Goal: Find specific page/section: Find specific page/section

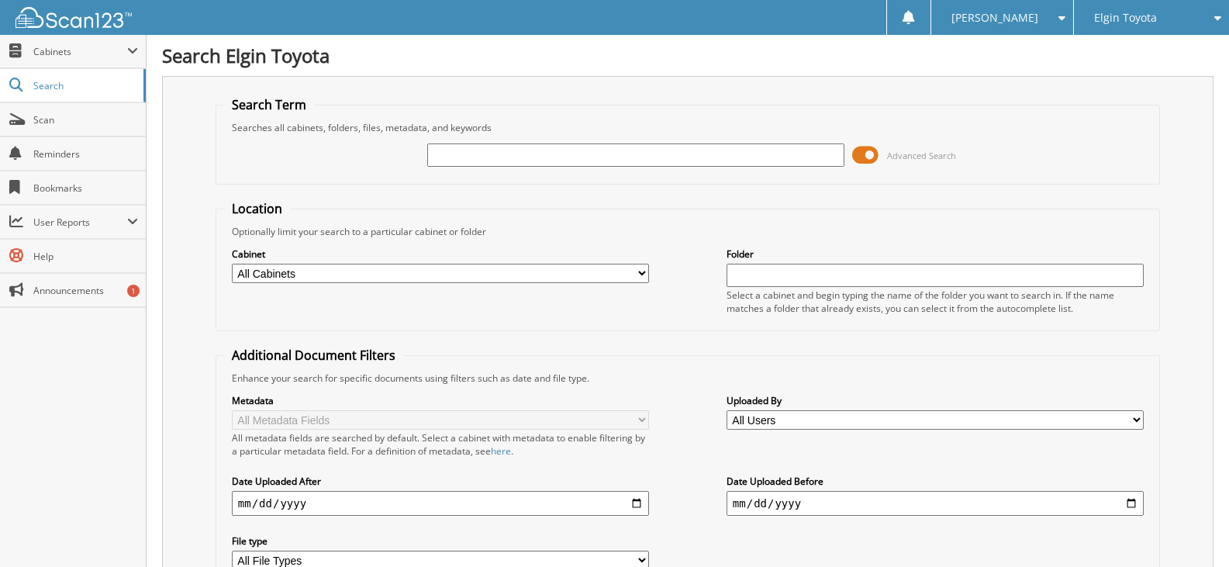
click at [538, 157] on input "text" at bounding box center [635, 154] width 417 height 23
type input "harris"
drag, startPoint x: 688, startPoint y: 426, endPoint x: 717, endPoint y: -43, distance: 469.3
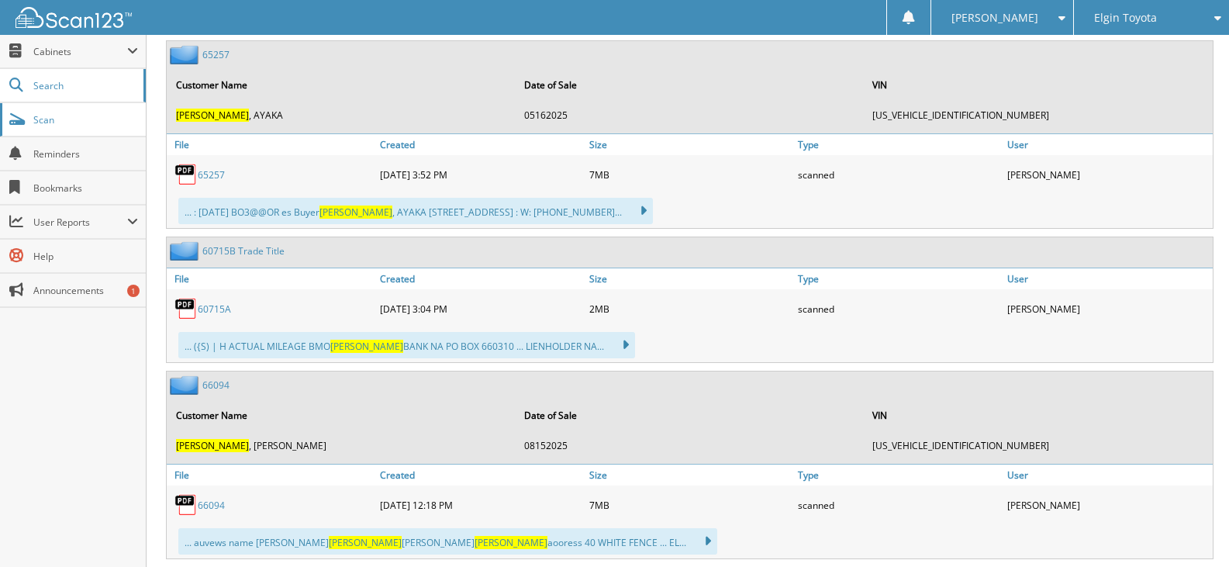
scroll to position [5350, 0]
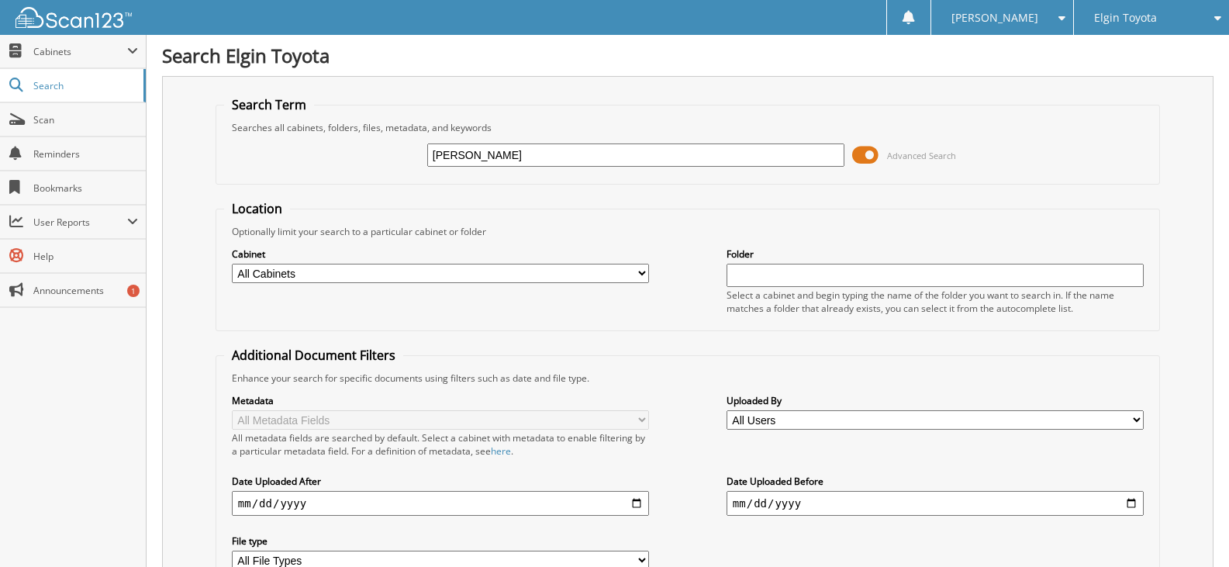
drag, startPoint x: 473, startPoint y: 154, endPoint x: 261, endPoint y: 173, distance: 213.3
click at [266, 171] on div "harris Advanced Search" at bounding box center [687, 155] width 927 height 42
type input "65257"
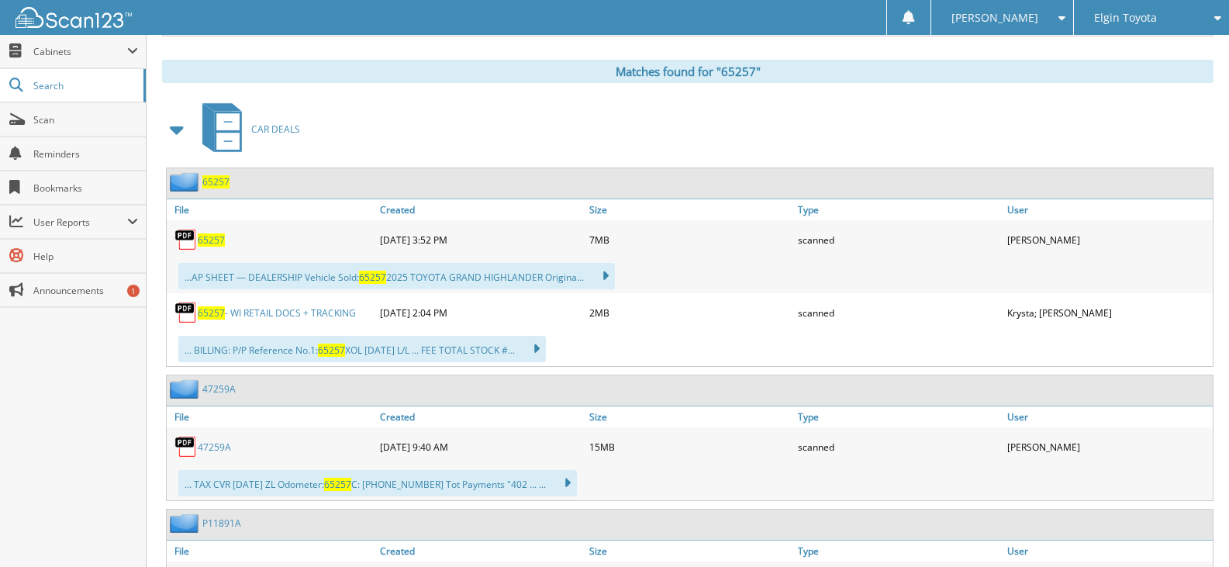
scroll to position [775, 0]
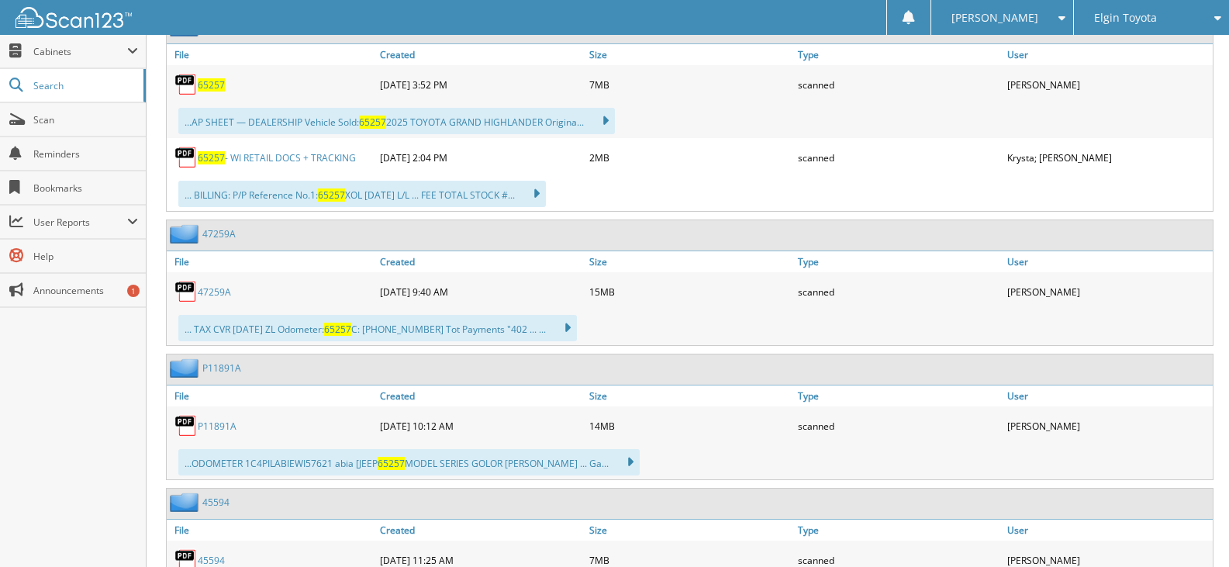
click at [261, 157] on link "65257 - WI RETAIL DOCS + TRACKING" at bounding box center [277, 157] width 158 height 13
